Goal: Information Seeking & Learning: Learn about a topic

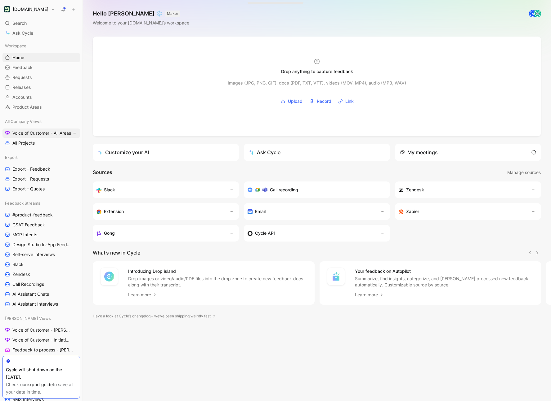
click at [41, 136] on span "Voice of Customer - All Areas" at bounding box center [41, 133] width 59 height 6
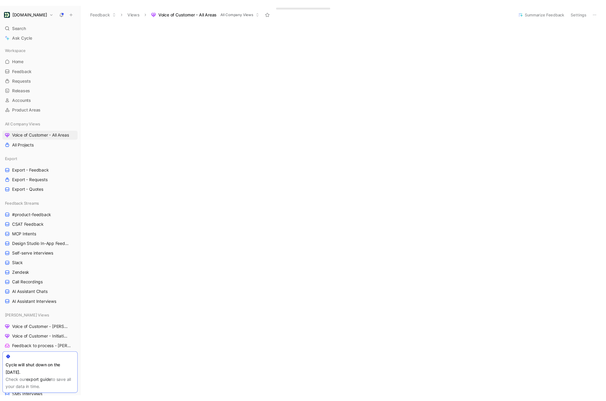
scroll to position [136, 0]
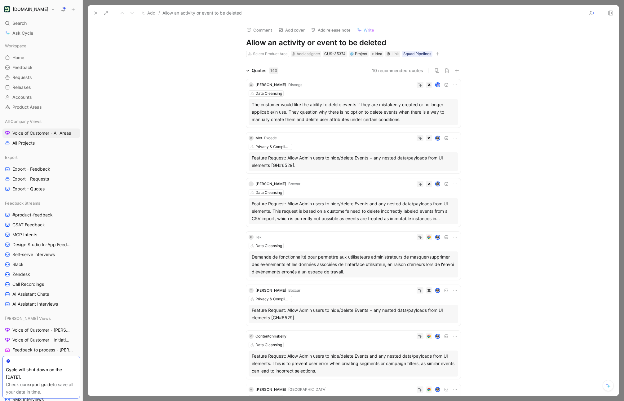
click at [250, 69] on div "Quotes 143" at bounding box center [262, 70] width 37 height 7
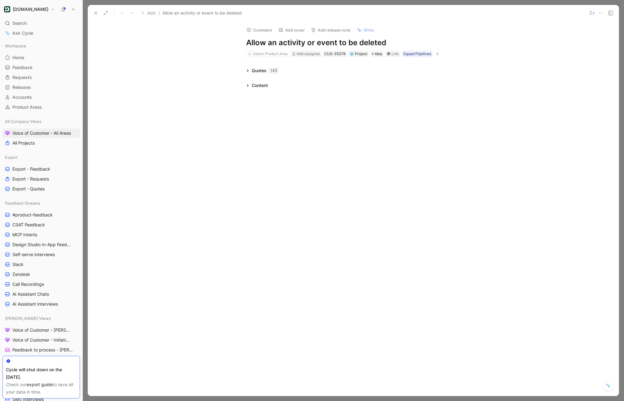
click at [249, 69] on icon at bounding box center [247, 70] width 3 height 3
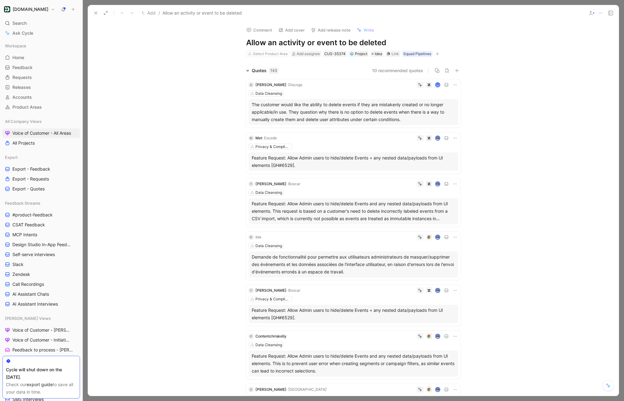
click at [252, 72] on div "Quotes 143" at bounding box center [265, 70] width 27 height 7
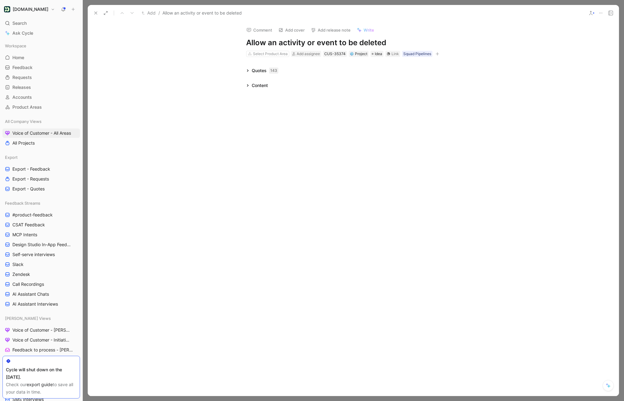
click at [364, 32] on span "Write" at bounding box center [369, 30] width 11 height 6
click at [247, 84] on icon at bounding box center [247, 85] width 3 height 3
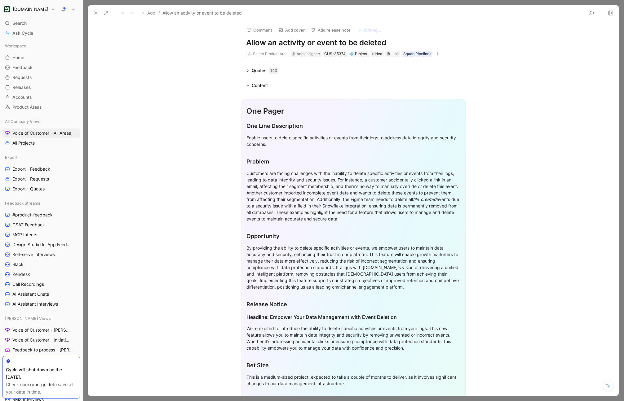
click at [245, 71] on div "Quotes 143" at bounding box center [262, 70] width 37 height 7
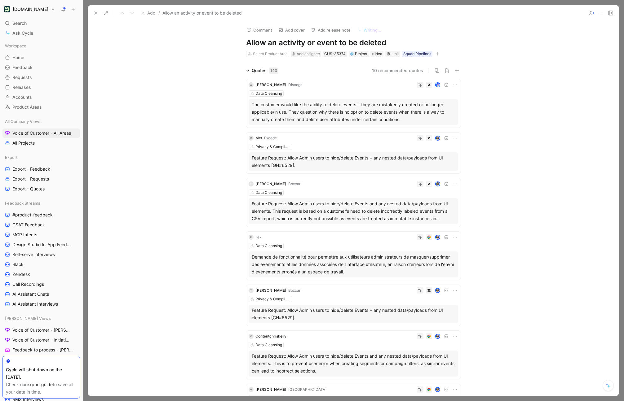
click at [95, 12] on use at bounding box center [96, 13] width 2 height 2
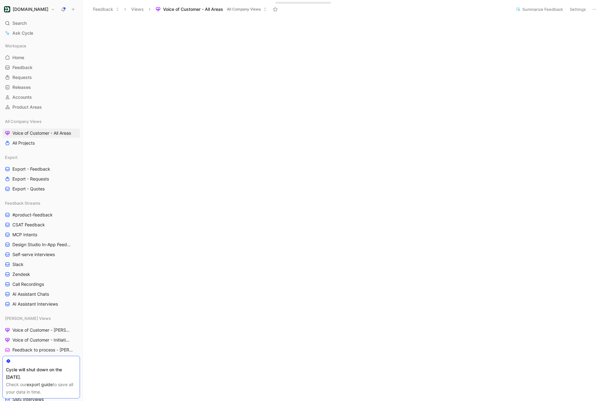
scroll to position [85, 0]
